Goal: Task Accomplishment & Management: Complete application form

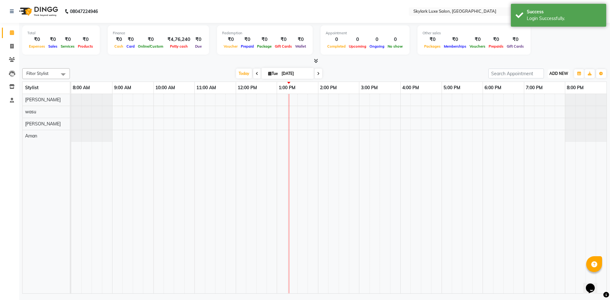
click at [557, 72] on span "ADD NEW" at bounding box center [558, 73] width 19 height 5
click at [548, 85] on button "Add Appointment" at bounding box center [544, 86] width 50 height 8
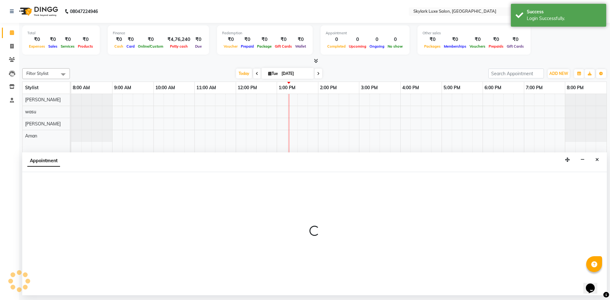
select select "540"
select select "tentative"
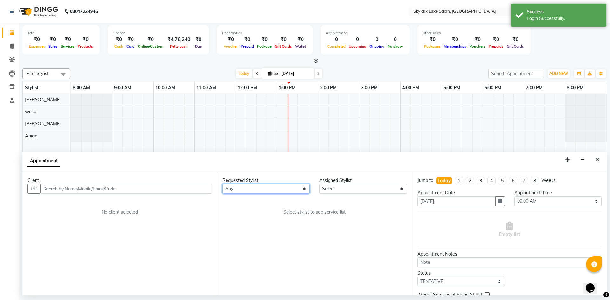
click at [283, 193] on select "Any Aman amy Gurwinder wasu" at bounding box center [265, 189] width 87 height 10
select select "85056"
click at [222, 184] on select "Any Aman amy Gurwinder wasu" at bounding box center [265, 189] width 87 height 10
select select "85056"
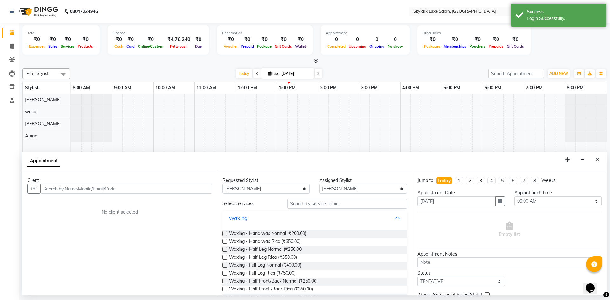
click at [251, 220] on button "Waxing" at bounding box center [314, 217] width 179 height 11
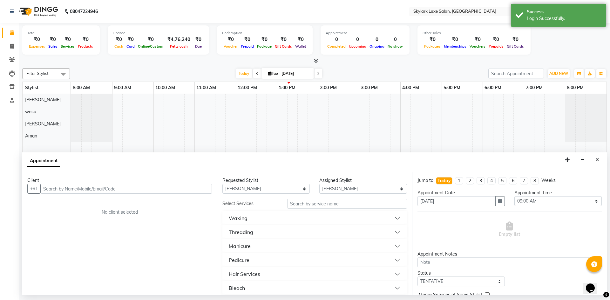
click at [251, 220] on button "Waxing" at bounding box center [314, 217] width 179 height 11
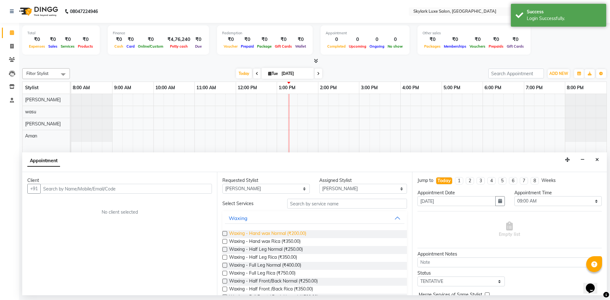
click at [295, 232] on span "Waxing - Hand wax Normal (₹200.00)" at bounding box center [267, 234] width 77 height 8
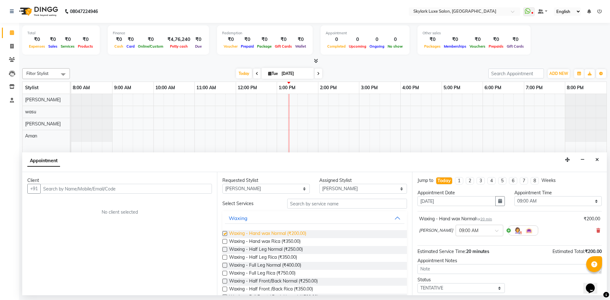
checkbox input "false"
click at [286, 249] on span "Waxing - Half Leg Normal (₹250.00)" at bounding box center [266, 250] width 74 height 8
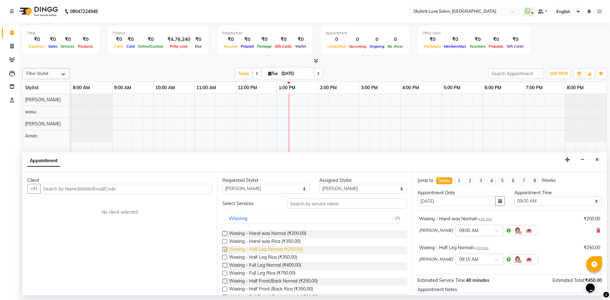
checkbox input "false"
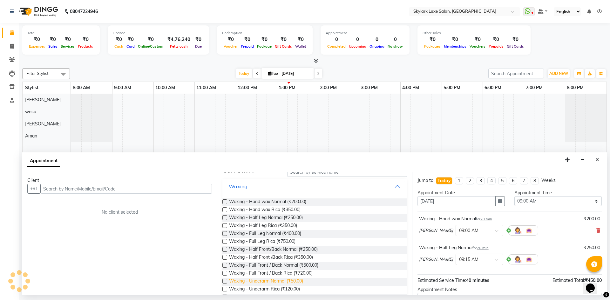
click at [281, 280] on span "Waxing - Underarm Normal (₹50.00)" at bounding box center [266, 282] width 74 height 8
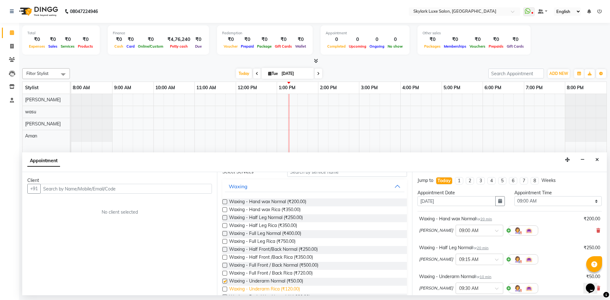
checkbox input "false"
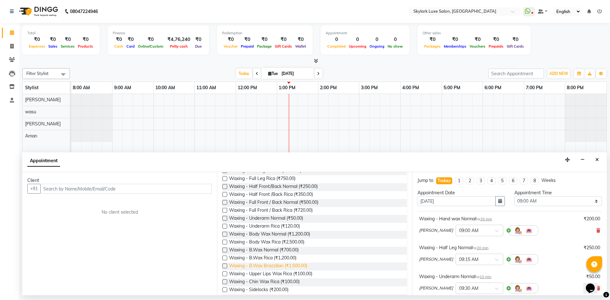
scroll to position [95, 0]
click at [283, 273] on span "Waxing - Upper Lips Wax Rica (₹100.00)" at bounding box center [270, 274] width 83 height 8
checkbox input "false"
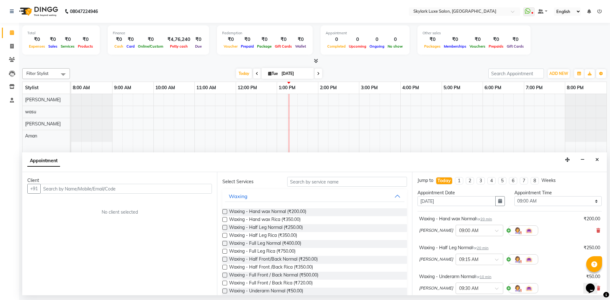
scroll to position [0, 0]
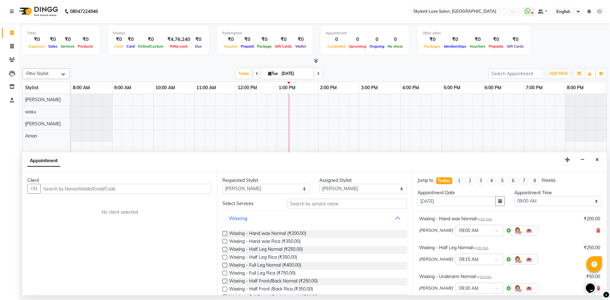
click at [289, 217] on button "Waxing" at bounding box center [314, 217] width 179 height 11
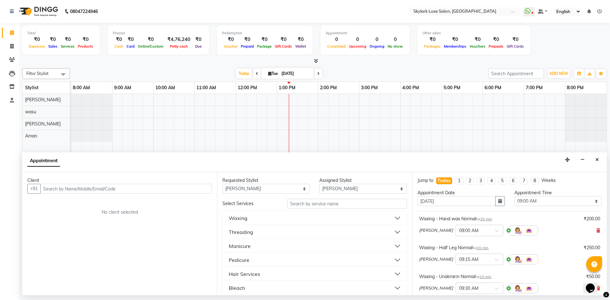
click at [280, 232] on button "Threading" at bounding box center [314, 231] width 179 height 11
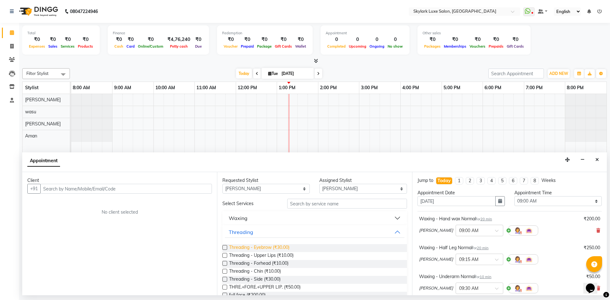
click at [277, 246] on span "Threading - Eyebrow (₹30.00)" at bounding box center [259, 248] width 60 height 8
checkbox input "false"
click at [265, 261] on span "Threading - Forhead (₹10.00)" at bounding box center [258, 264] width 59 height 8
checkbox input "false"
click at [277, 232] on button "Threading" at bounding box center [314, 231] width 179 height 11
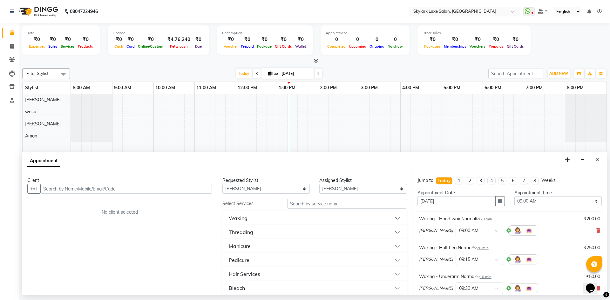
scroll to position [32, 0]
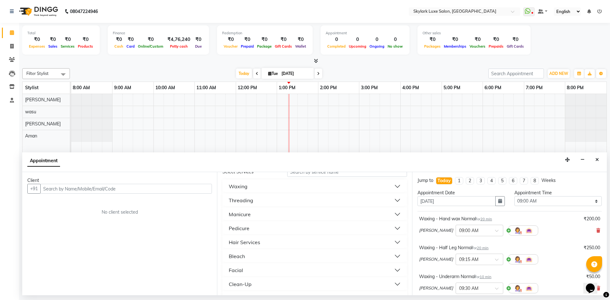
click at [261, 258] on button "Bleach" at bounding box center [314, 256] width 179 height 11
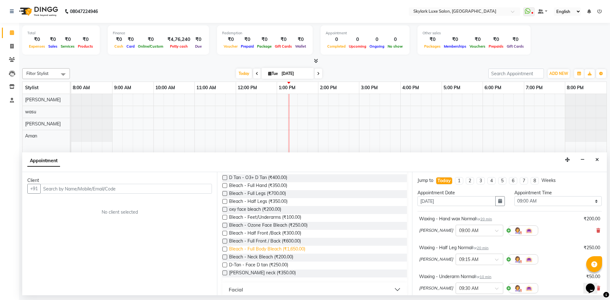
scroll to position [127, 0]
click at [280, 264] on span "D-Tan - Face D tan (₹250.00)" at bounding box center [258, 264] width 59 height 8
checkbox input "false"
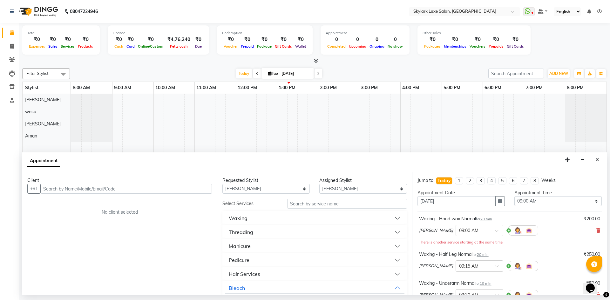
scroll to position [32, 0]
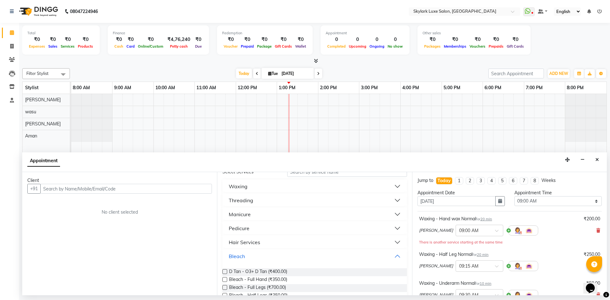
click at [271, 258] on button "Bleach" at bounding box center [314, 256] width 179 height 11
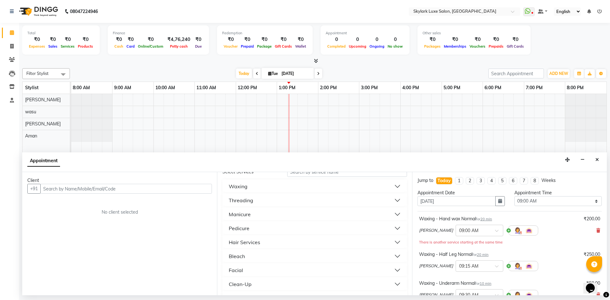
click at [265, 269] on button "Facial" at bounding box center [314, 270] width 179 height 11
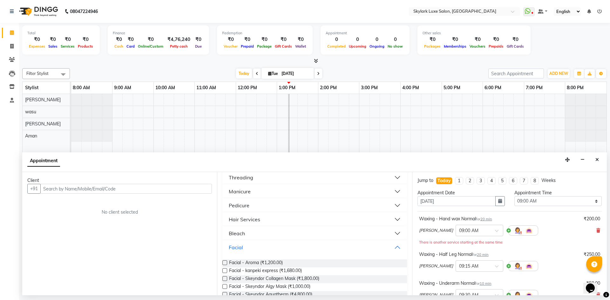
scroll to position [64, 0]
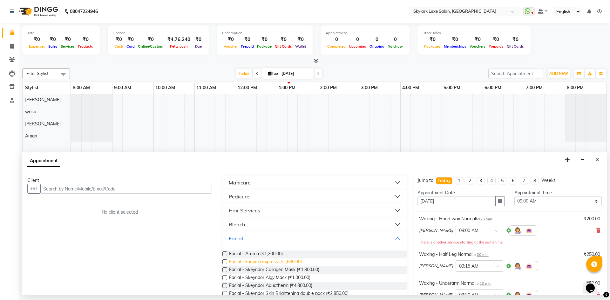
click at [284, 264] on span "Facial - kanpeki express (₹1,680.00)" at bounding box center [265, 262] width 73 height 8
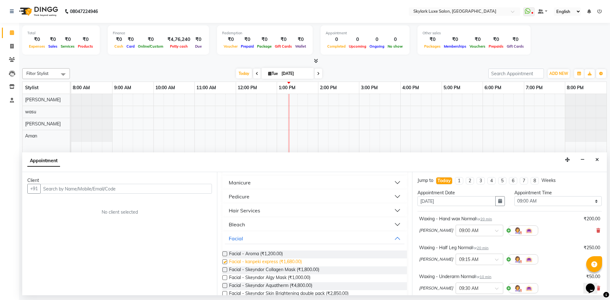
checkbox input "false"
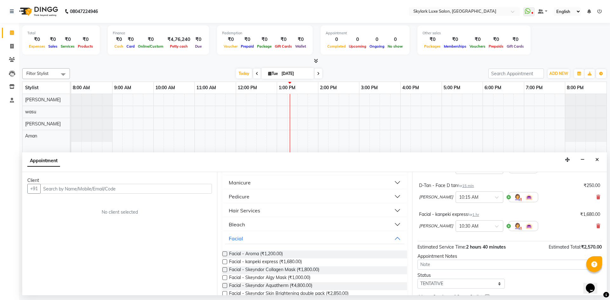
scroll to position [241, 0]
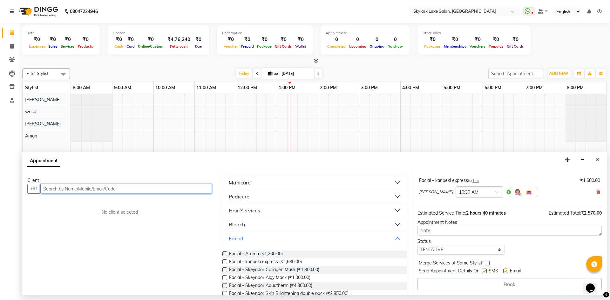
click at [129, 189] on input "text" at bounding box center [125, 189] width 171 height 10
type input "9005475621"
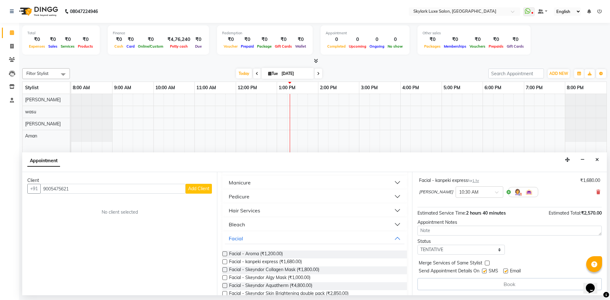
click at [206, 190] on span "Add Client" at bounding box center [198, 189] width 21 height 6
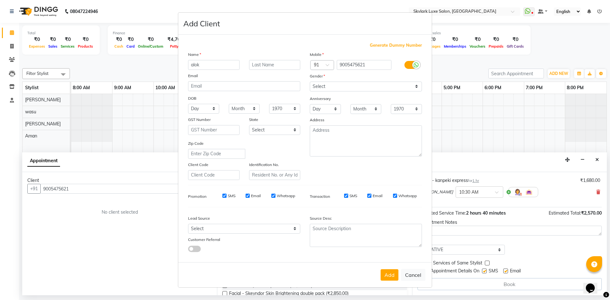
type input "alok"
click at [343, 87] on select "Select Male Female Other Prefer Not To Say" at bounding box center [366, 87] width 112 height 10
select select "female"
click at [310, 82] on select "Select Male Female Other Prefer Not To Say" at bounding box center [366, 87] width 112 height 10
click at [390, 277] on button "Add" at bounding box center [389, 274] width 18 height 11
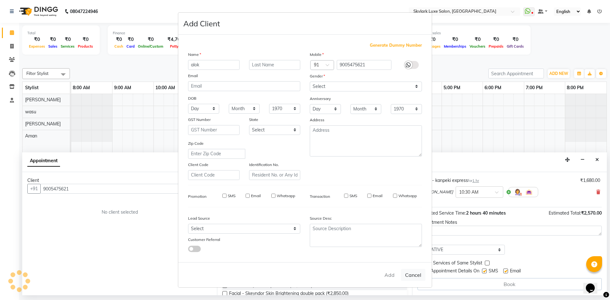
select select
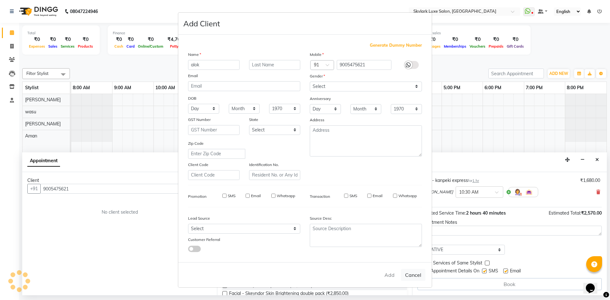
select select
checkbox input "false"
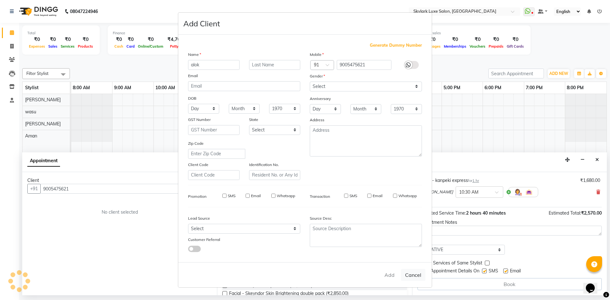
checkbox input "false"
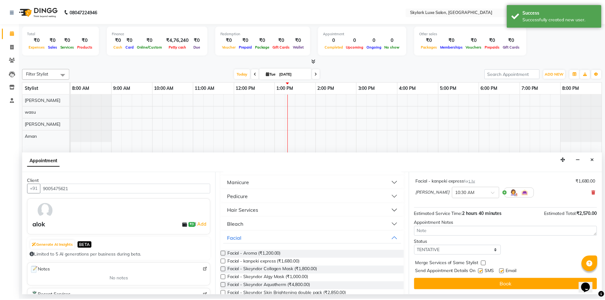
scroll to position [240, 0]
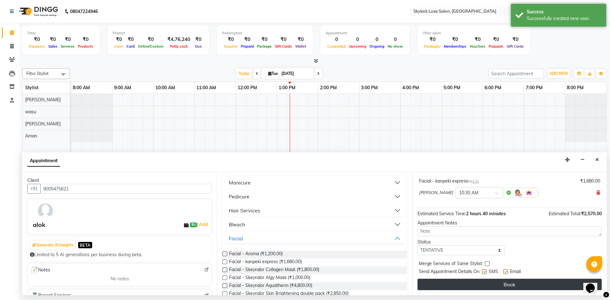
click at [518, 285] on button "Book" at bounding box center [509, 284] width 184 height 11
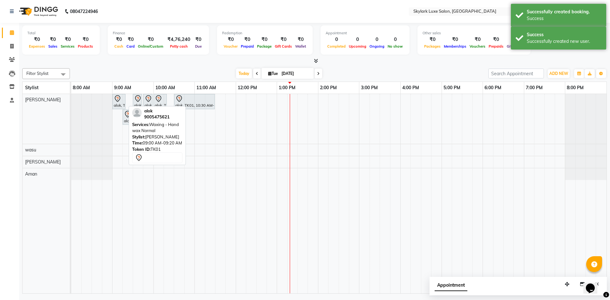
click at [117, 102] on div "alok, TK01, 09:00 AM-09:20 AM, Waxing - Hand wax Normal" at bounding box center [119, 101] width 12 height 13
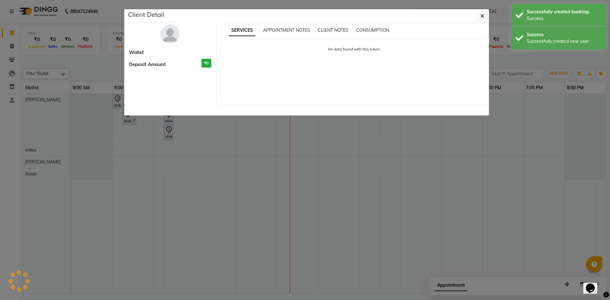
select select "7"
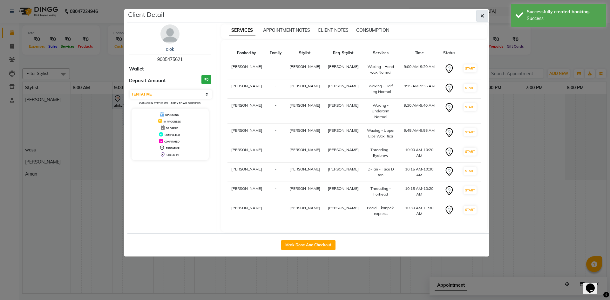
click at [484, 15] on button "button" at bounding box center [482, 16] width 12 height 12
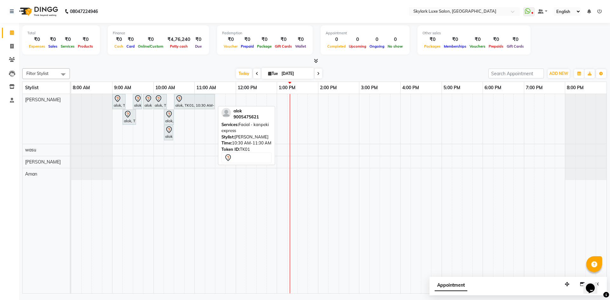
click at [181, 103] on div "alok, TK01, 10:30 AM-11:30 AM, Facial - kanpeki express" at bounding box center [194, 101] width 39 height 13
select select "7"
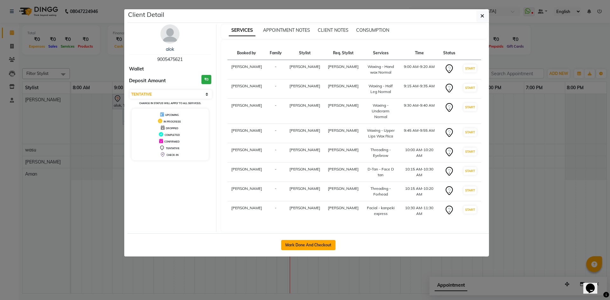
click at [311, 240] on button "Mark Done And Checkout" at bounding box center [308, 245] width 54 height 10
select select "service"
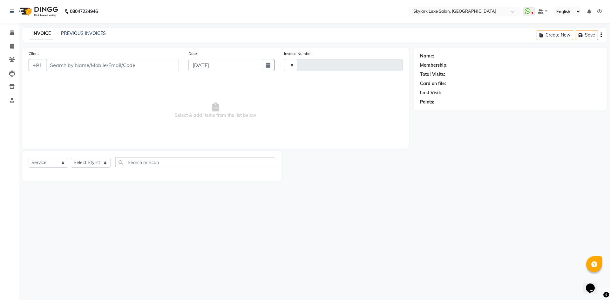
type input "0501"
select select "8191"
type input "9005475621"
select select "85056"
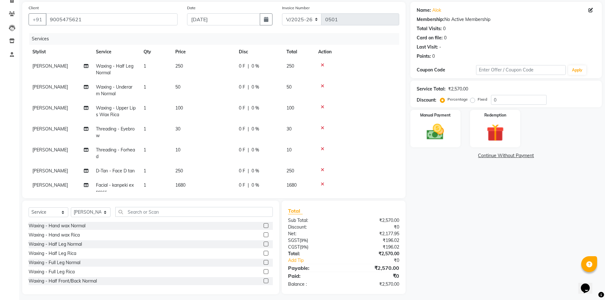
scroll to position [50, 0]
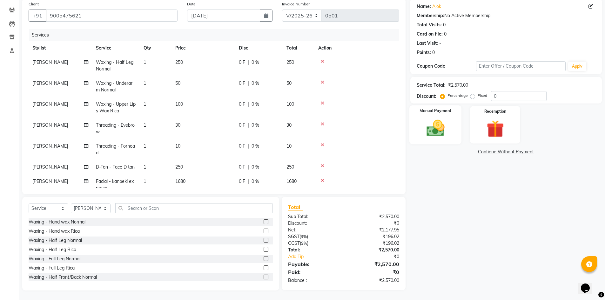
click at [438, 128] on img at bounding box center [435, 128] width 29 height 21
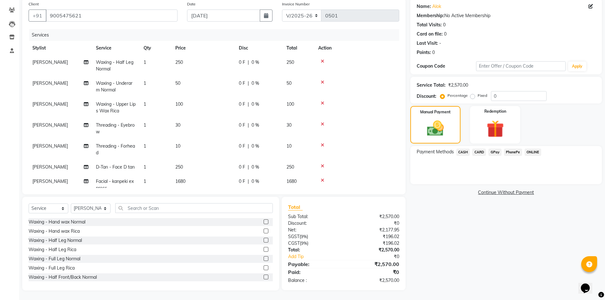
click at [494, 153] on span "GPay" at bounding box center [494, 152] width 13 height 7
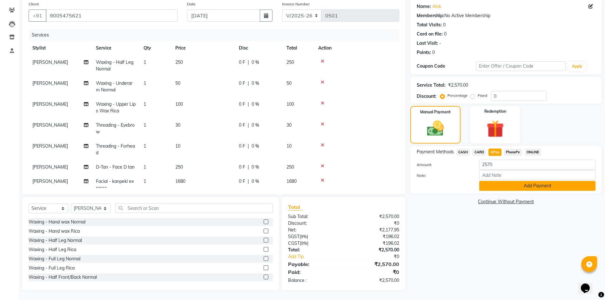
click at [526, 190] on button "Add Payment" at bounding box center [537, 186] width 116 height 10
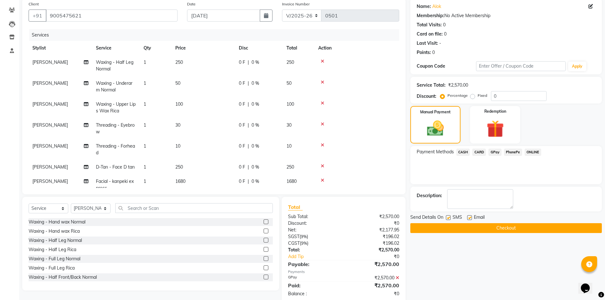
click at [506, 226] on button "Checkout" at bounding box center [505, 228] width 191 height 10
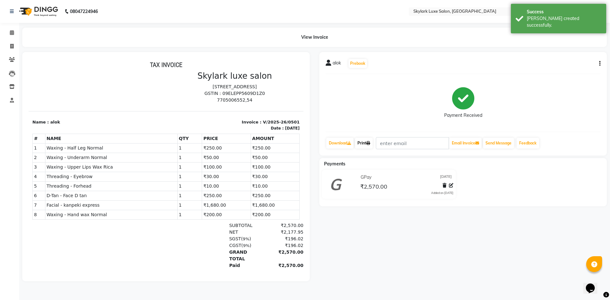
click at [369, 143] on icon at bounding box center [368, 143] width 4 height 4
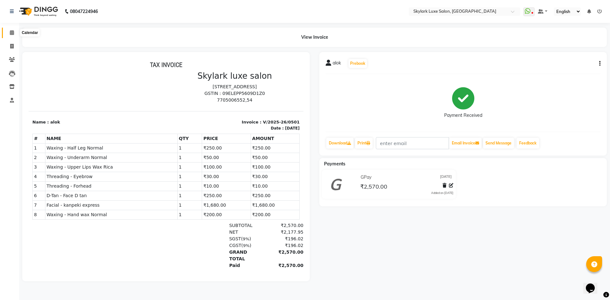
click at [10, 30] on icon at bounding box center [12, 32] width 4 height 5
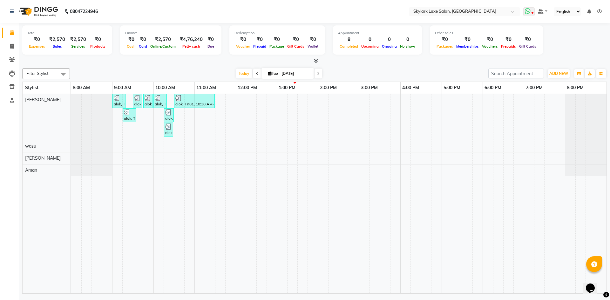
click at [529, 11] on icon at bounding box center [528, 11] width 6 height 6
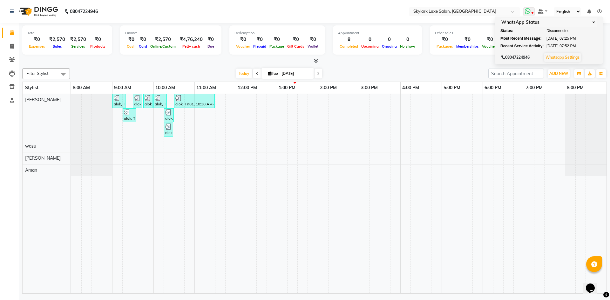
click at [529, 11] on icon at bounding box center [528, 11] width 6 height 6
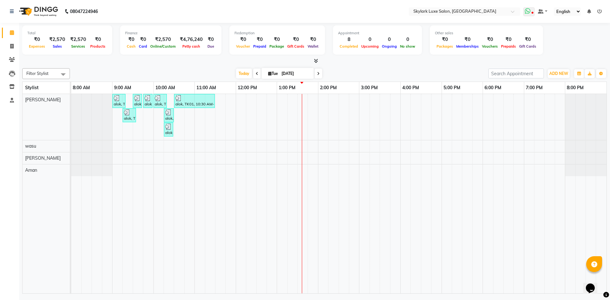
click at [526, 13] on icon at bounding box center [528, 11] width 6 height 6
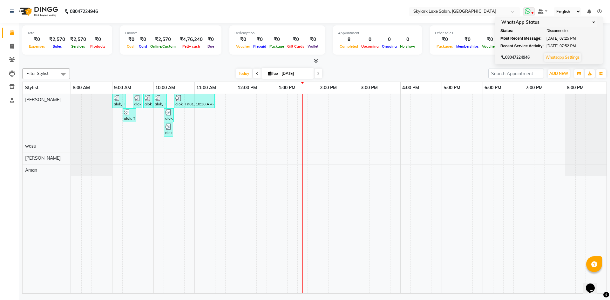
click at [555, 57] on link "Whatsapp Settings" at bounding box center [562, 57] width 34 height 5
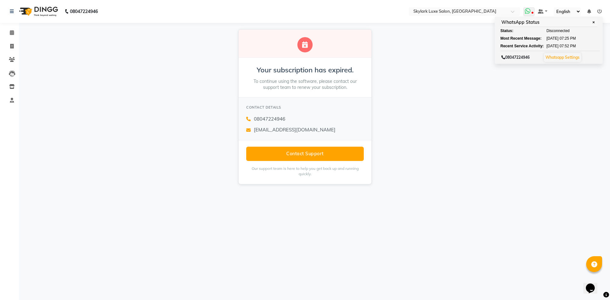
click at [595, 22] on span "✕" at bounding box center [593, 22] width 6 height 5
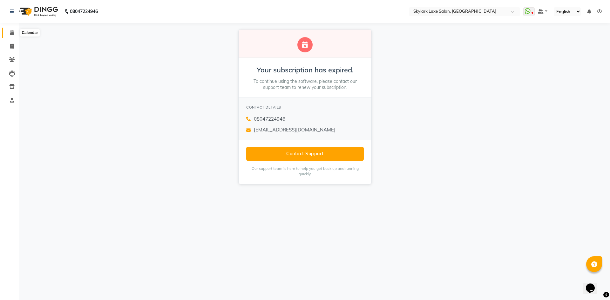
click at [12, 30] on span at bounding box center [11, 32] width 11 height 7
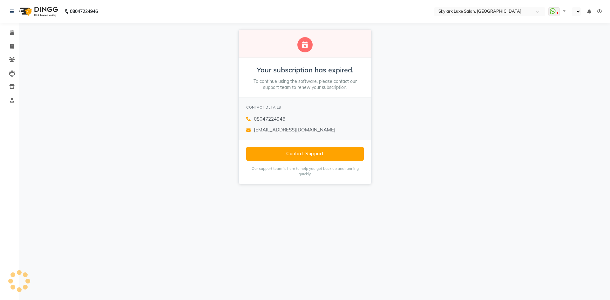
select select "en"
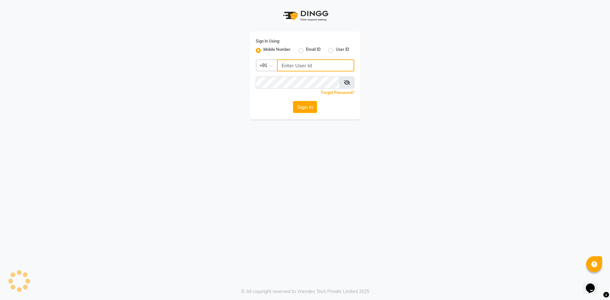
click at [299, 66] on input "Username" at bounding box center [315, 65] width 77 height 12
type input "8"
type input "8081475454"
click at [293, 101] on button "Sign In" at bounding box center [305, 107] width 24 height 12
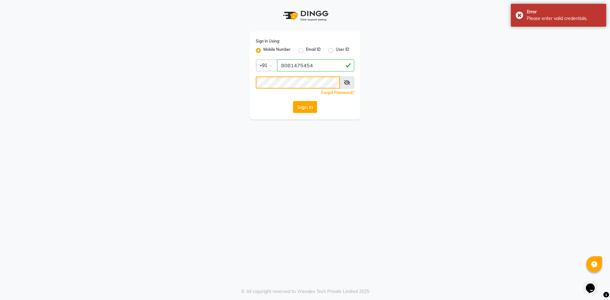
click at [293, 101] on button "Sign In" at bounding box center [305, 107] width 24 height 12
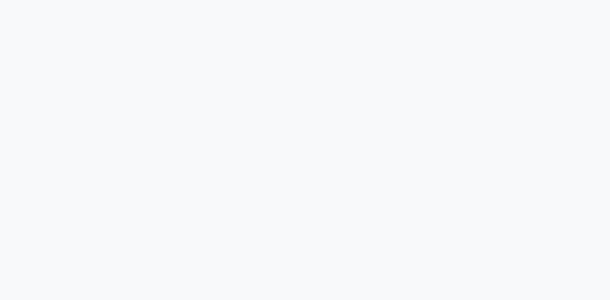
select select "service"
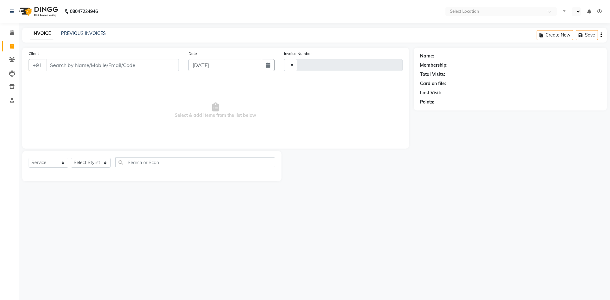
type input "0502"
select select "en"
select select "8191"
click at [601, 10] on icon at bounding box center [599, 11] width 4 height 4
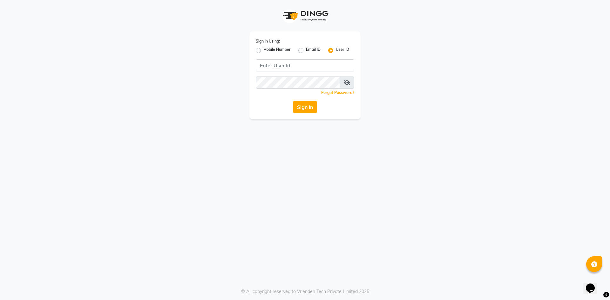
click at [274, 48] on label "Mobile Number" at bounding box center [276, 51] width 27 height 8
click at [267, 48] on input "Mobile Number" at bounding box center [265, 49] width 4 height 4
radio input "true"
radio input "false"
click at [294, 67] on input "Username" at bounding box center [315, 65] width 77 height 12
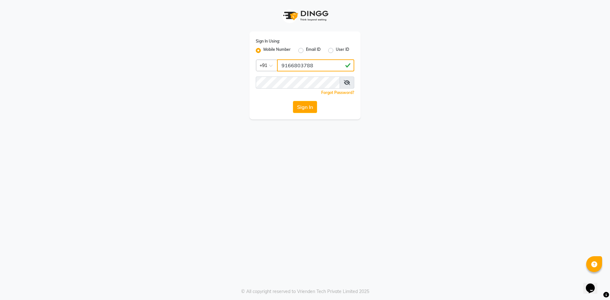
type input "9166803788"
click at [306, 113] on button "Sign In" at bounding box center [305, 107] width 24 height 12
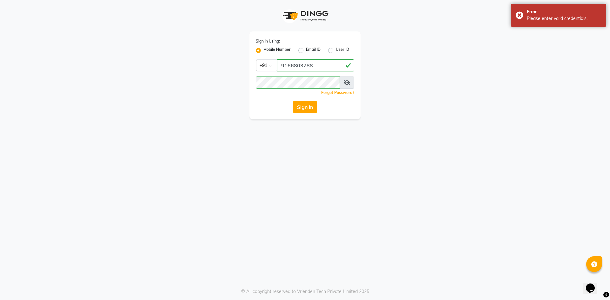
click at [350, 83] on span at bounding box center [346, 83] width 15 height 12
click at [347, 83] on icon at bounding box center [347, 82] width 6 height 5
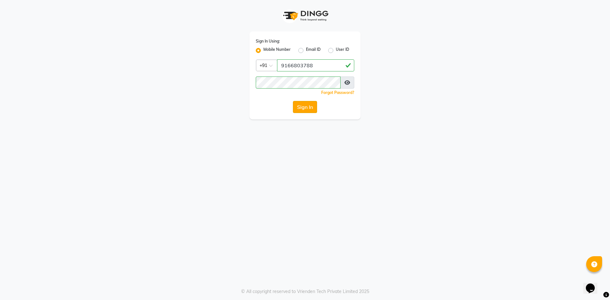
click at [294, 108] on button "Sign In" at bounding box center [305, 107] width 24 height 12
